Goal: Task Accomplishment & Management: Use online tool/utility

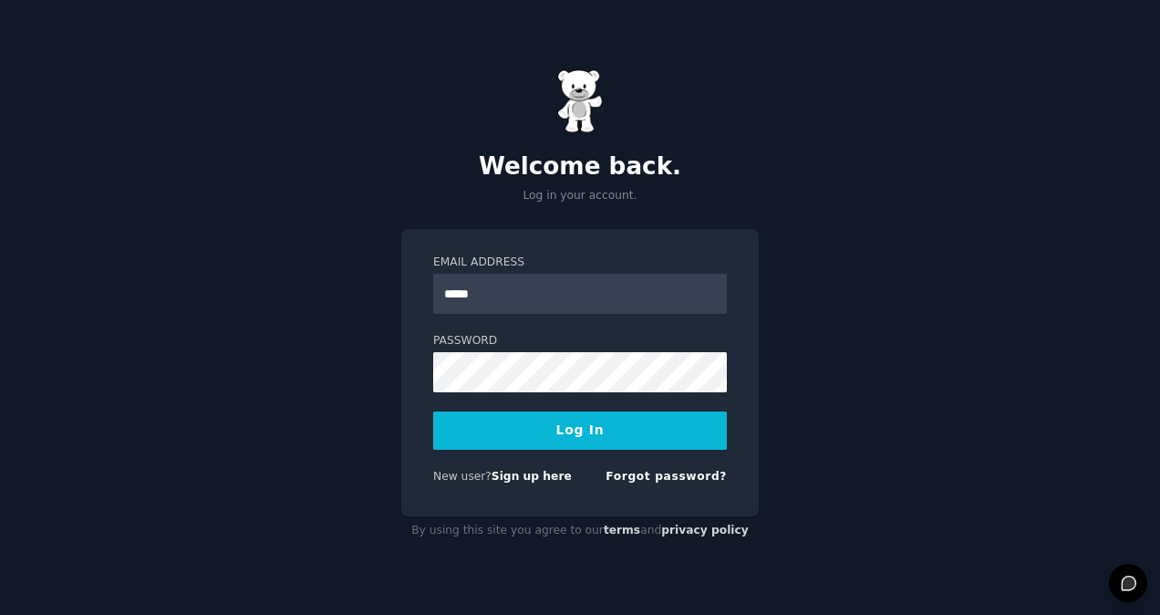
type input "**********"
click at [433, 411] on button "Log In" at bounding box center [580, 430] width 294 height 38
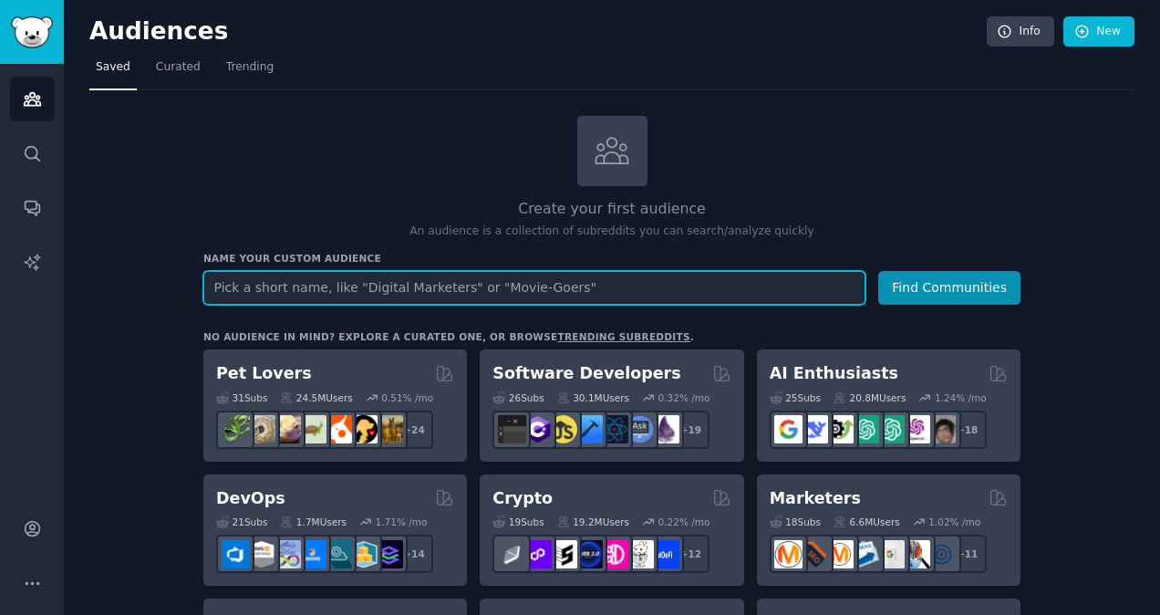
type input "n"
type input "manufacturing"
click at [878, 271] on button "Find Communities" at bounding box center [949, 288] width 142 height 34
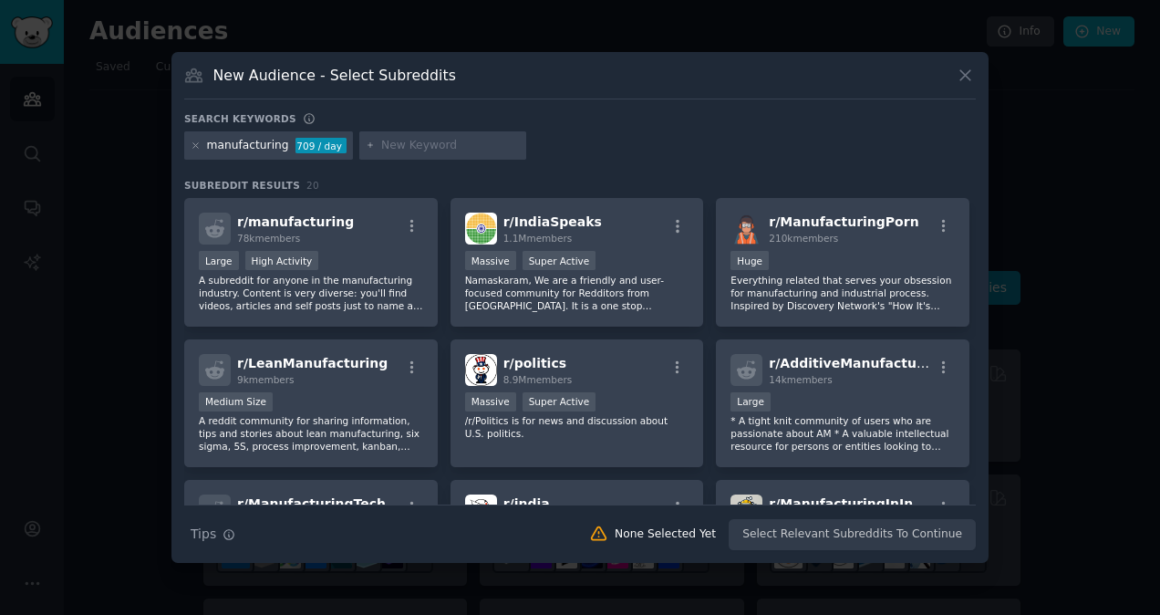
click at [452, 146] on input "text" at bounding box center [450, 146] width 139 height 16
type input "problem"
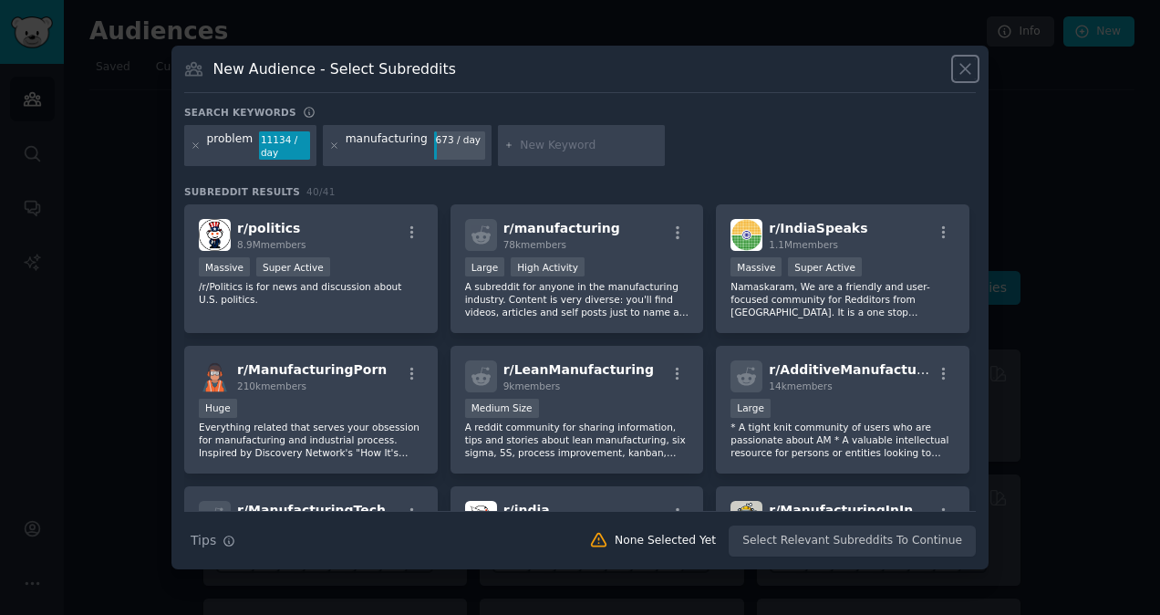
click at [968, 64] on icon at bounding box center [965, 68] width 19 height 19
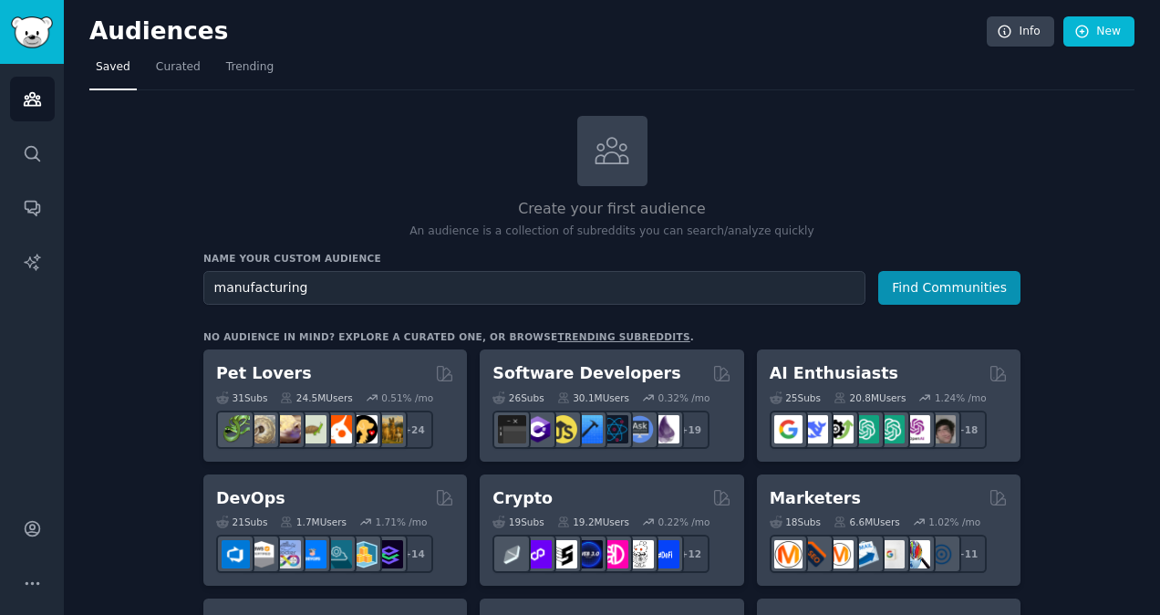
click at [668, 139] on div "Create your first audience An audience is a collection of subreddits you can se…" at bounding box center [611, 178] width 817 height 124
click at [916, 285] on button "Find Communities" at bounding box center [949, 288] width 142 height 34
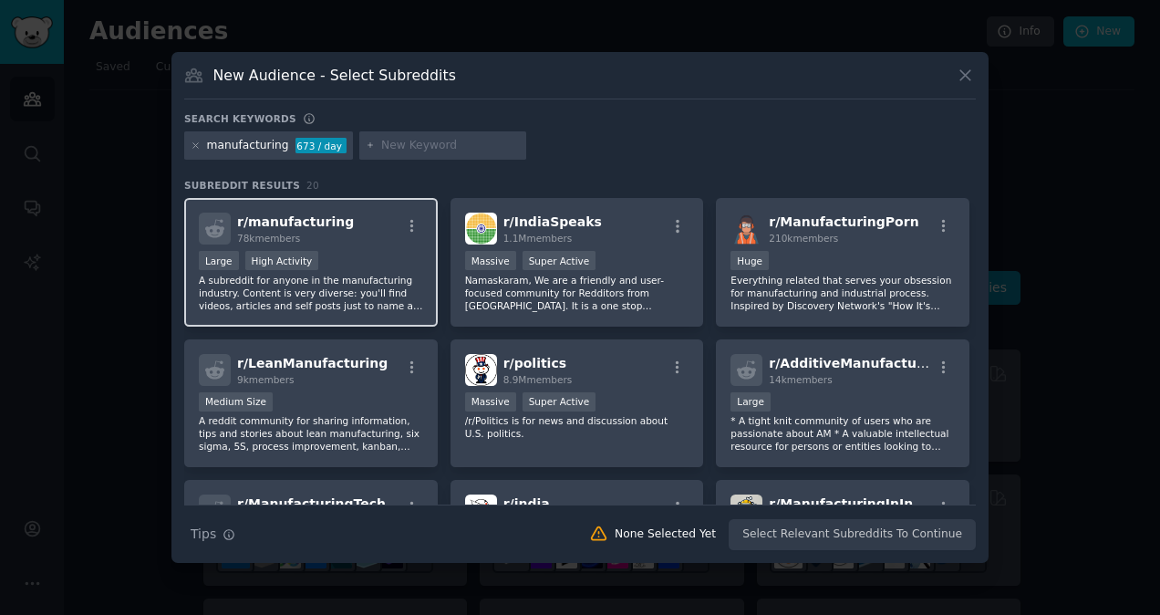
click at [305, 232] on div "78k members" at bounding box center [295, 238] width 117 height 13
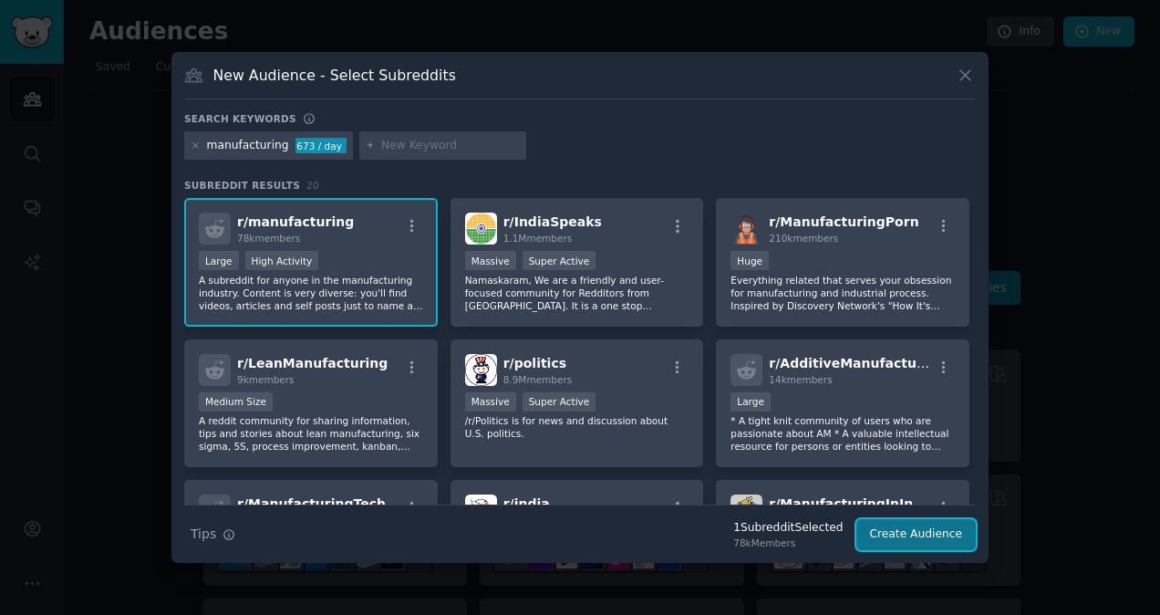
click at [949, 534] on button "Create Audience" at bounding box center [916, 534] width 120 height 31
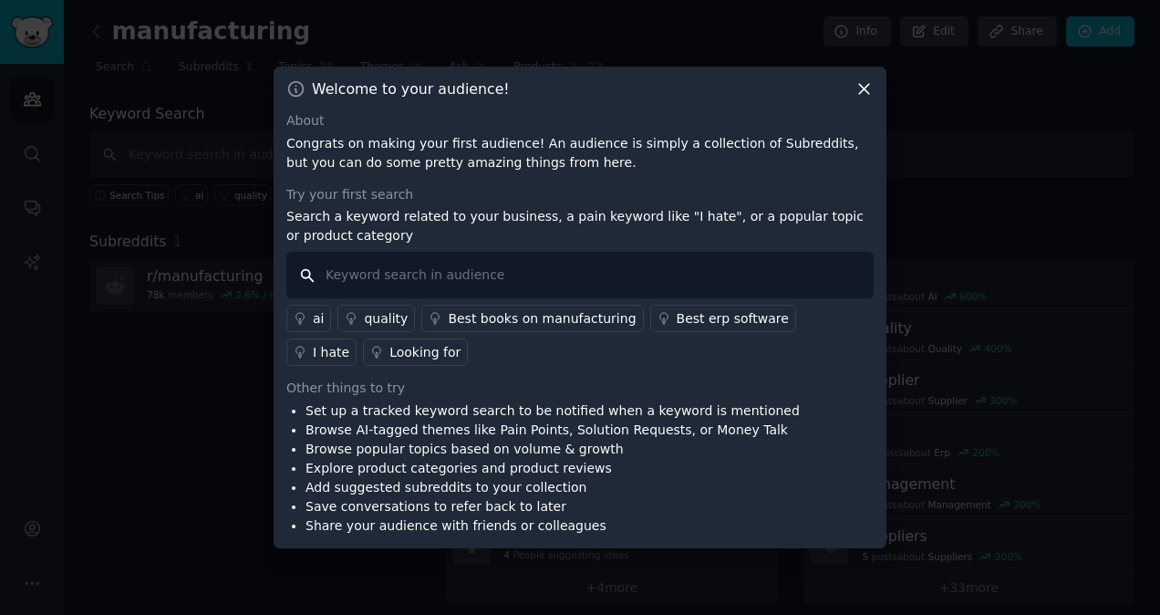
click at [405, 285] on input "text" at bounding box center [579, 275] width 587 height 47
click at [543, 277] on input "text" at bounding box center [579, 275] width 587 height 47
click at [582, 274] on input "text" at bounding box center [579, 275] width 587 height 47
type input "I hate"
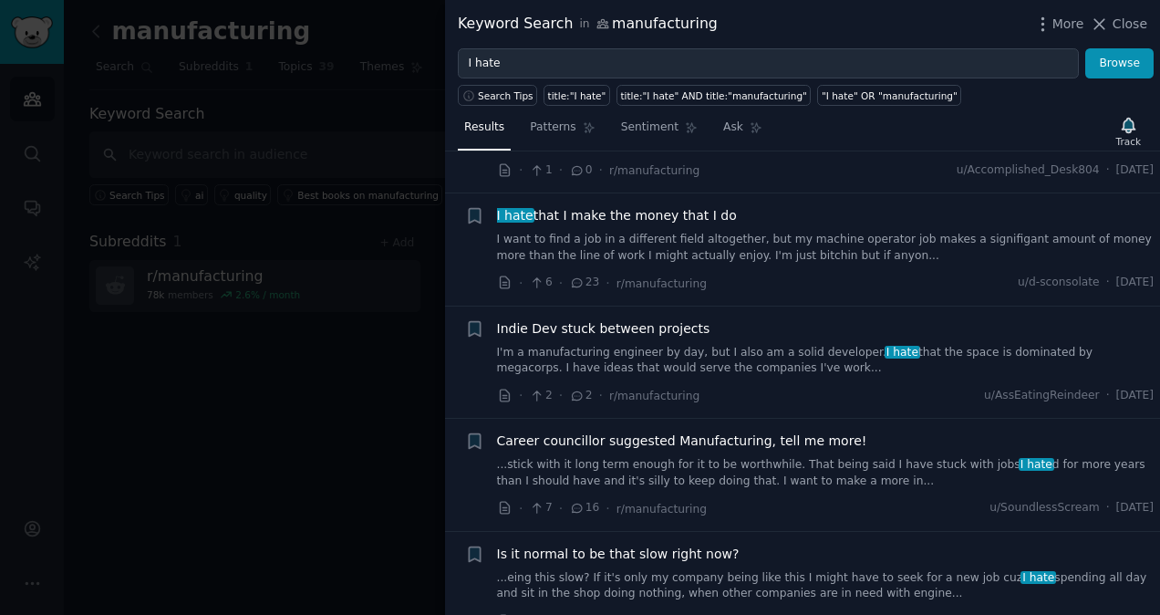
scroll to position [365, 0]
